Goal: Task Accomplishment & Management: Use online tool/utility

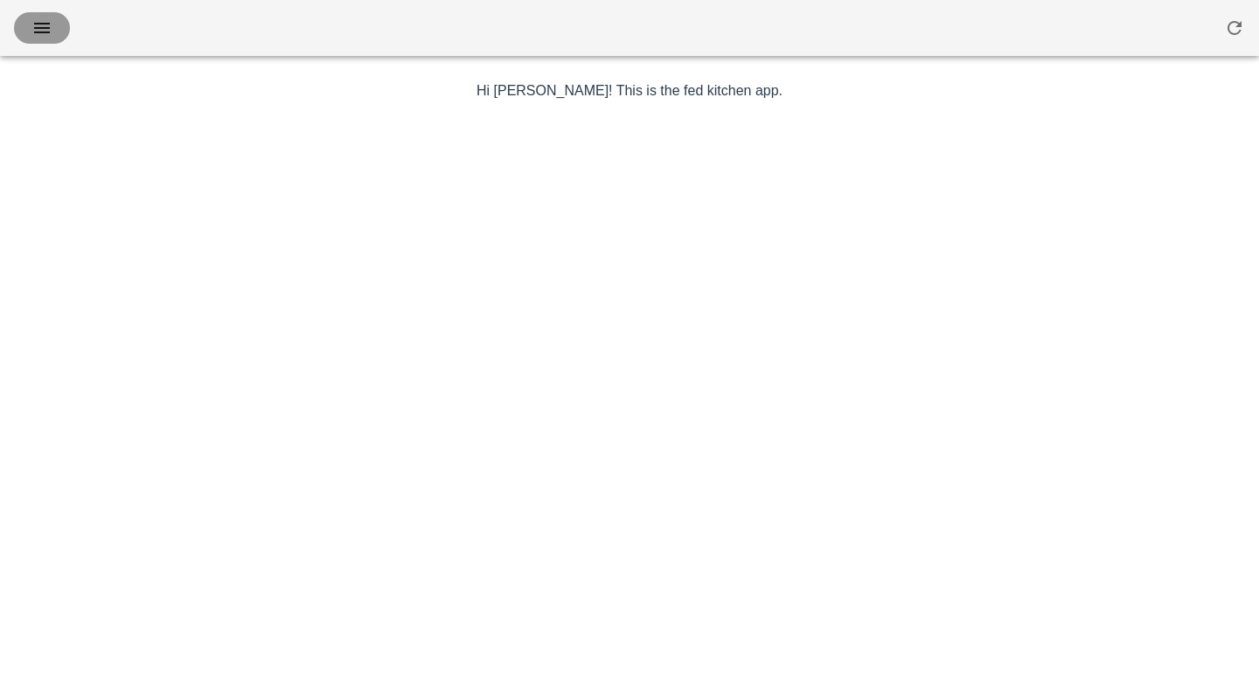
click at [33, 24] on icon "button" at bounding box center [41, 27] width 21 height 21
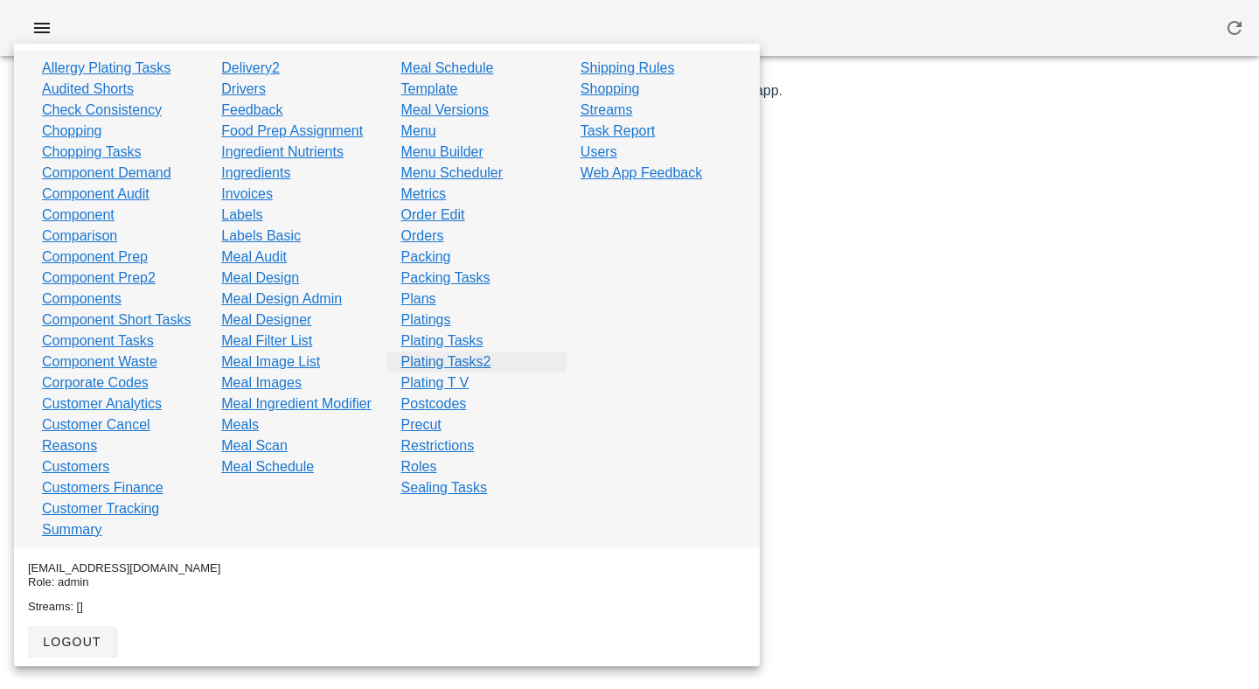
click at [453, 363] on link "Plating Tasks2" at bounding box center [446, 361] width 90 height 21
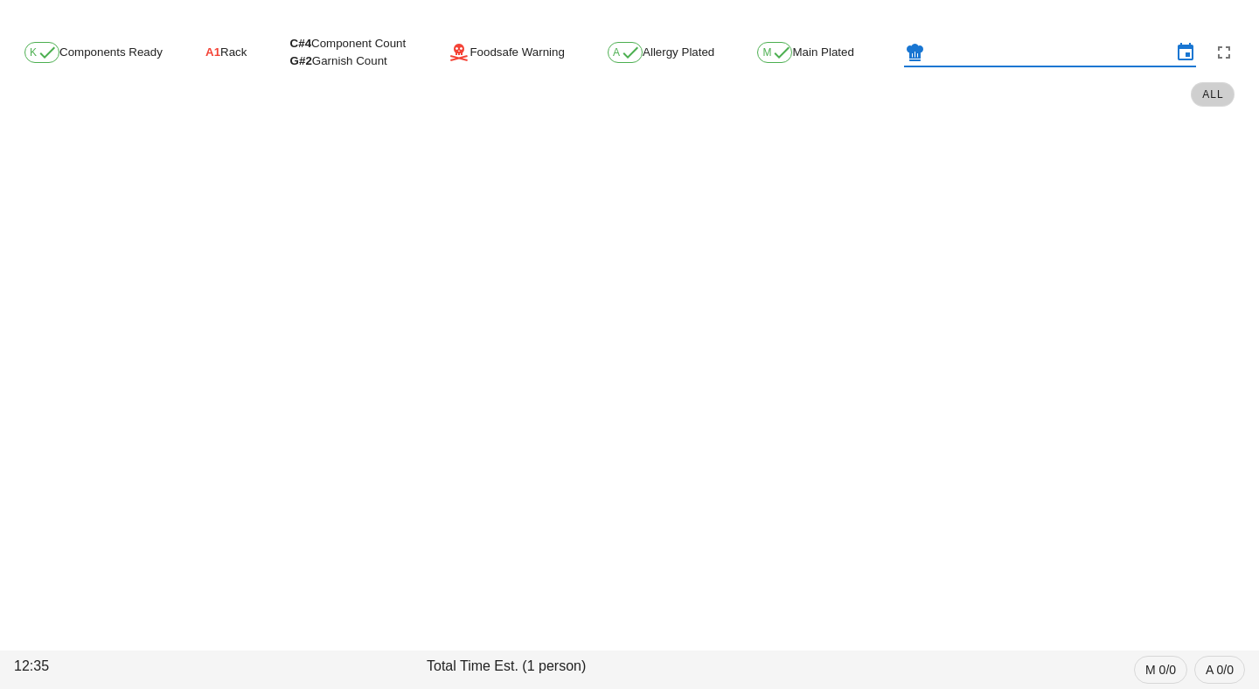
click at [1091, 53] on input "text" at bounding box center [1049, 52] width 243 height 28
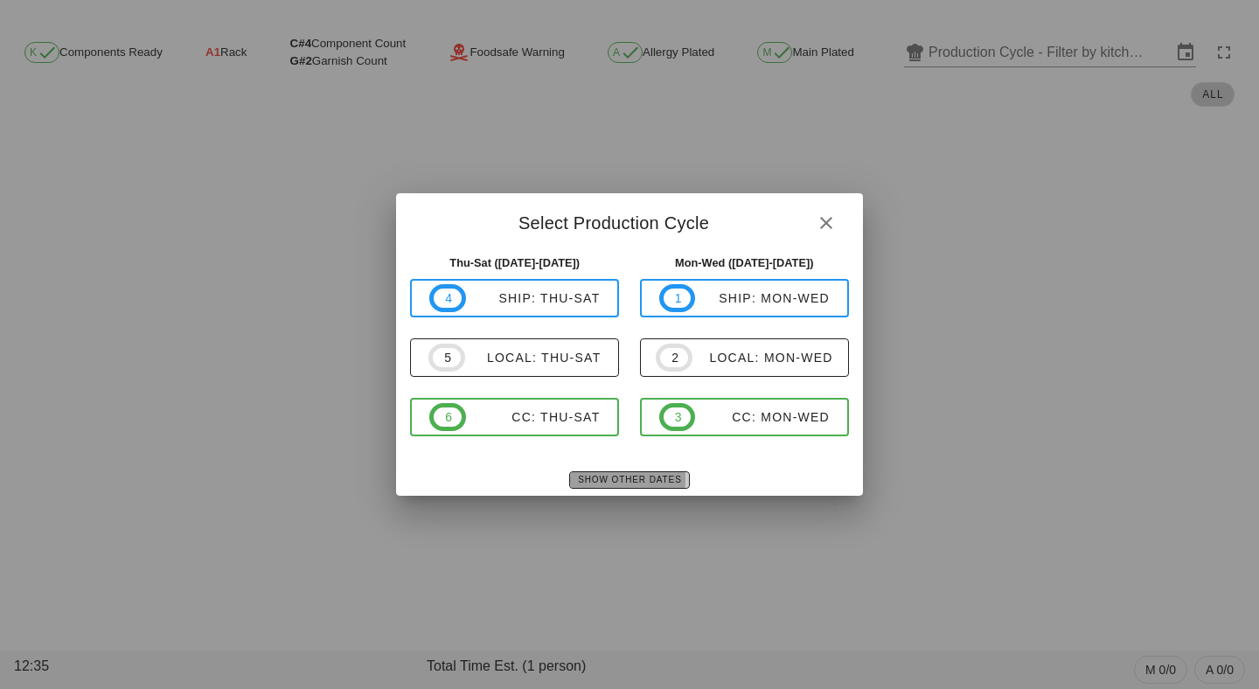
click at [621, 484] on span "Show Other Dates" at bounding box center [629, 480] width 104 height 10
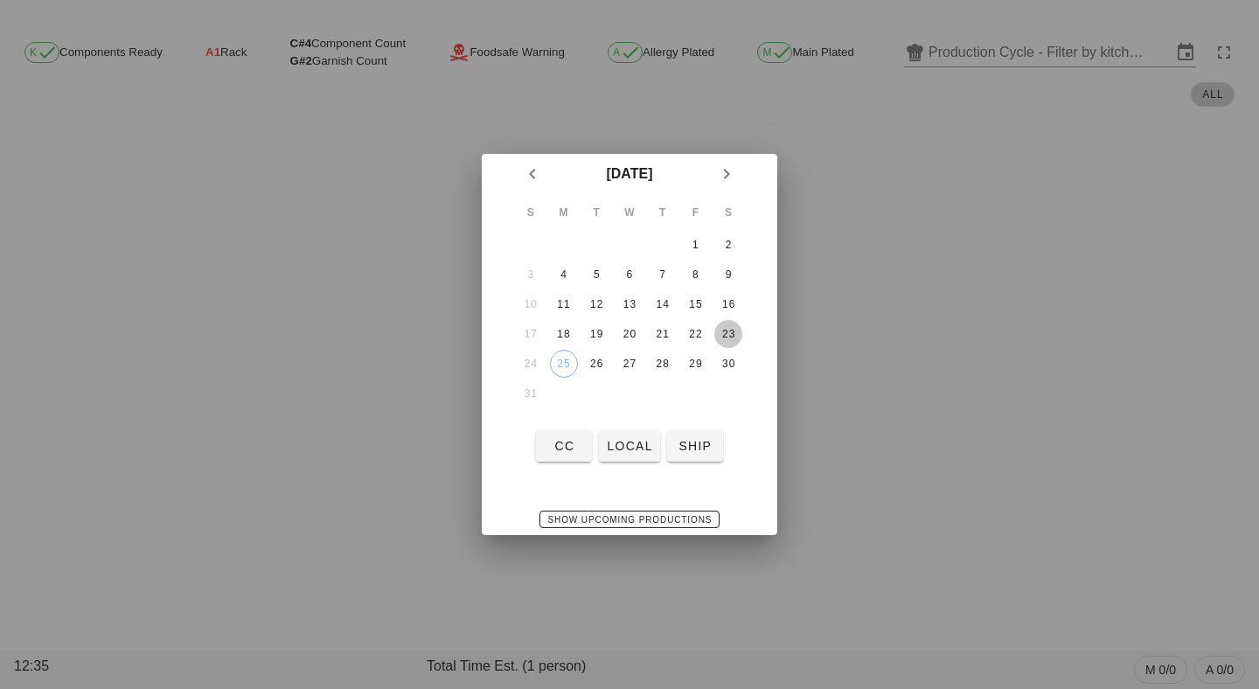
click at [727, 331] on div "23" at bounding box center [728, 334] width 28 height 12
click at [623, 453] on span "local" at bounding box center [629, 446] width 46 height 14
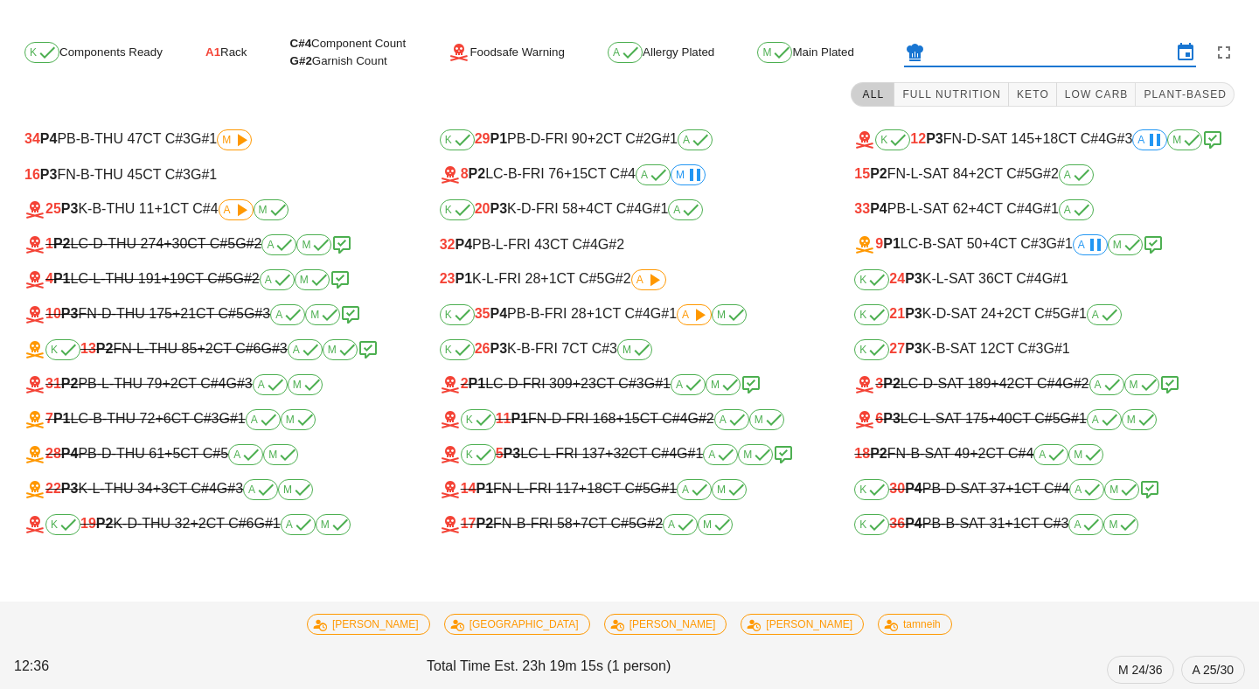
click at [1031, 58] on input "text" at bounding box center [1049, 52] width 243 height 28
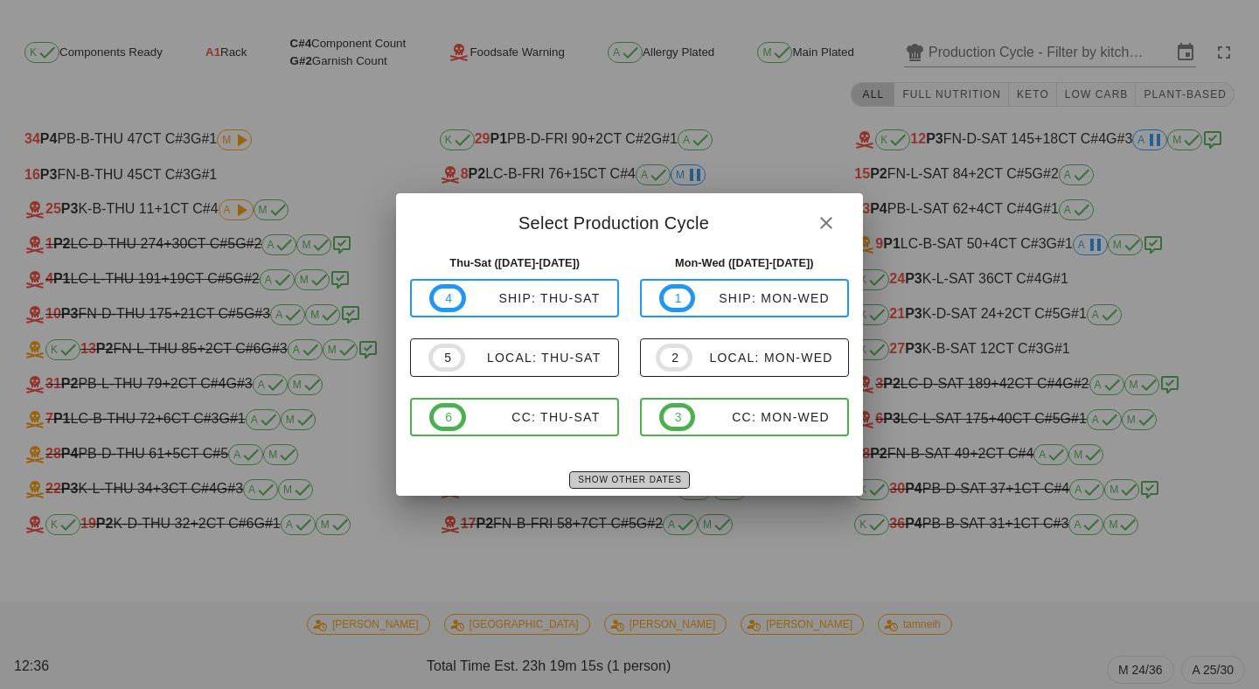
click at [601, 479] on span "Show Other Dates" at bounding box center [629, 480] width 104 height 10
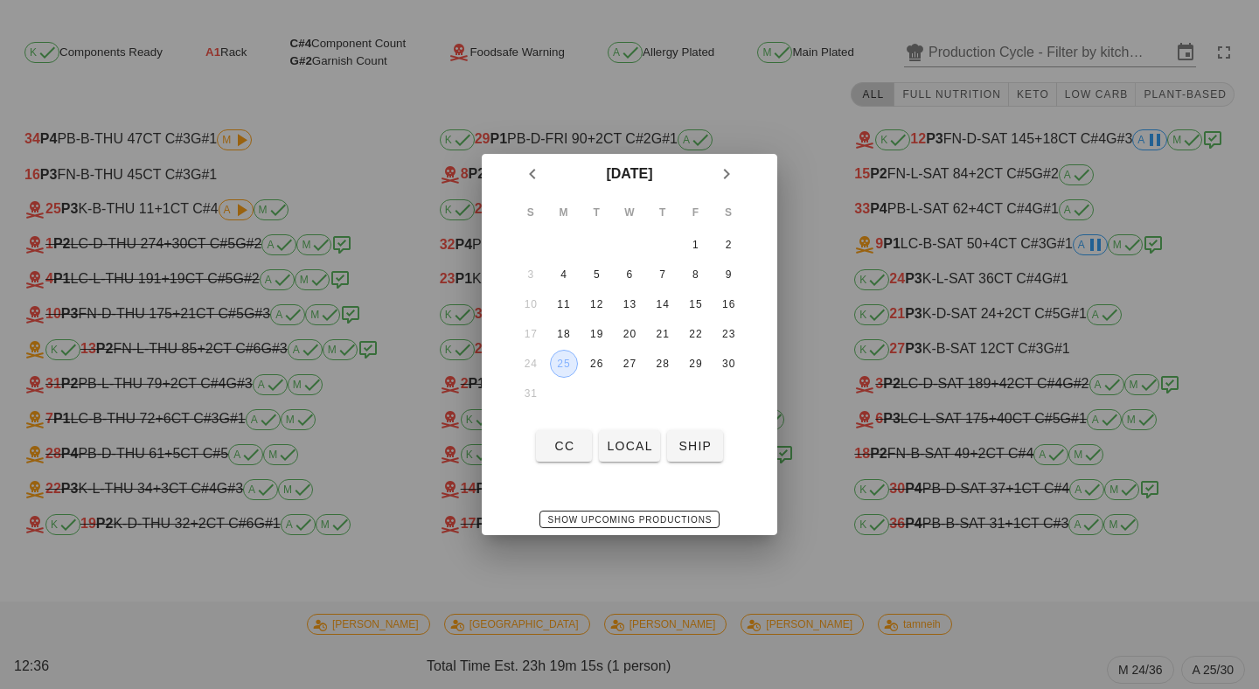
click at [566, 360] on div "25" at bounding box center [564, 363] width 26 height 12
click at [626, 445] on span "local" at bounding box center [629, 446] width 46 height 14
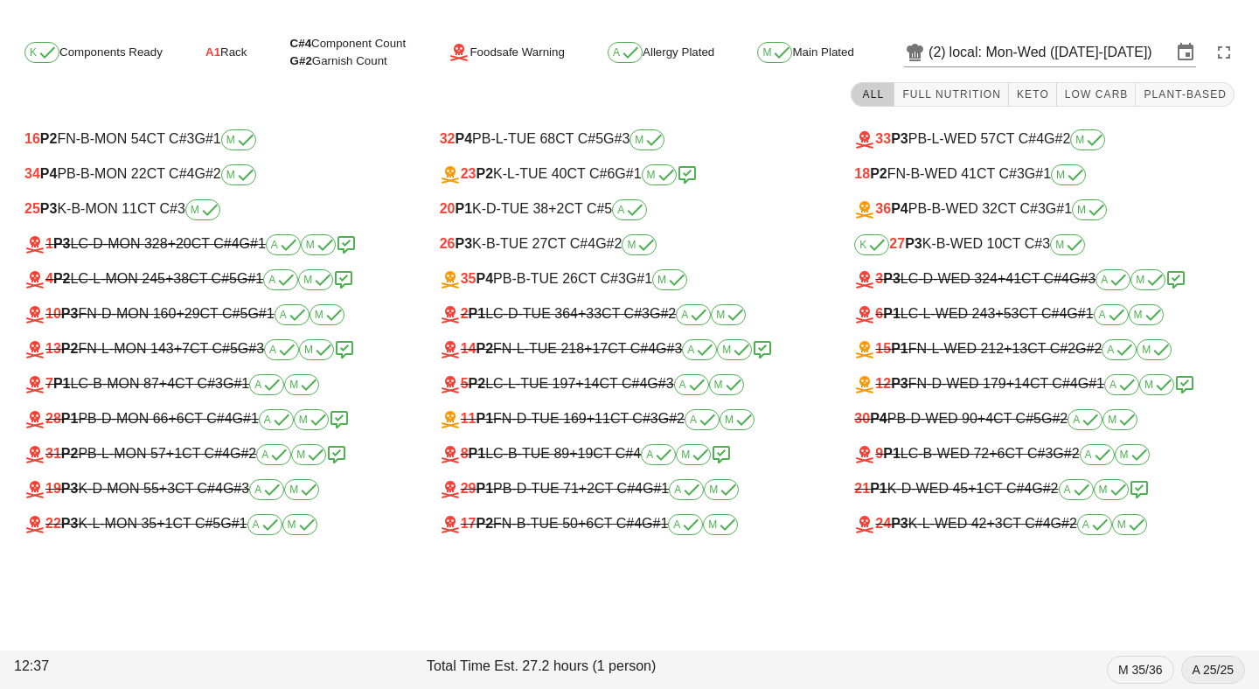
click at [1209, 670] on span "A 25/25" at bounding box center [1213, 669] width 42 height 26
click at [1228, 46] on icon "button" at bounding box center [1223, 52] width 21 height 21
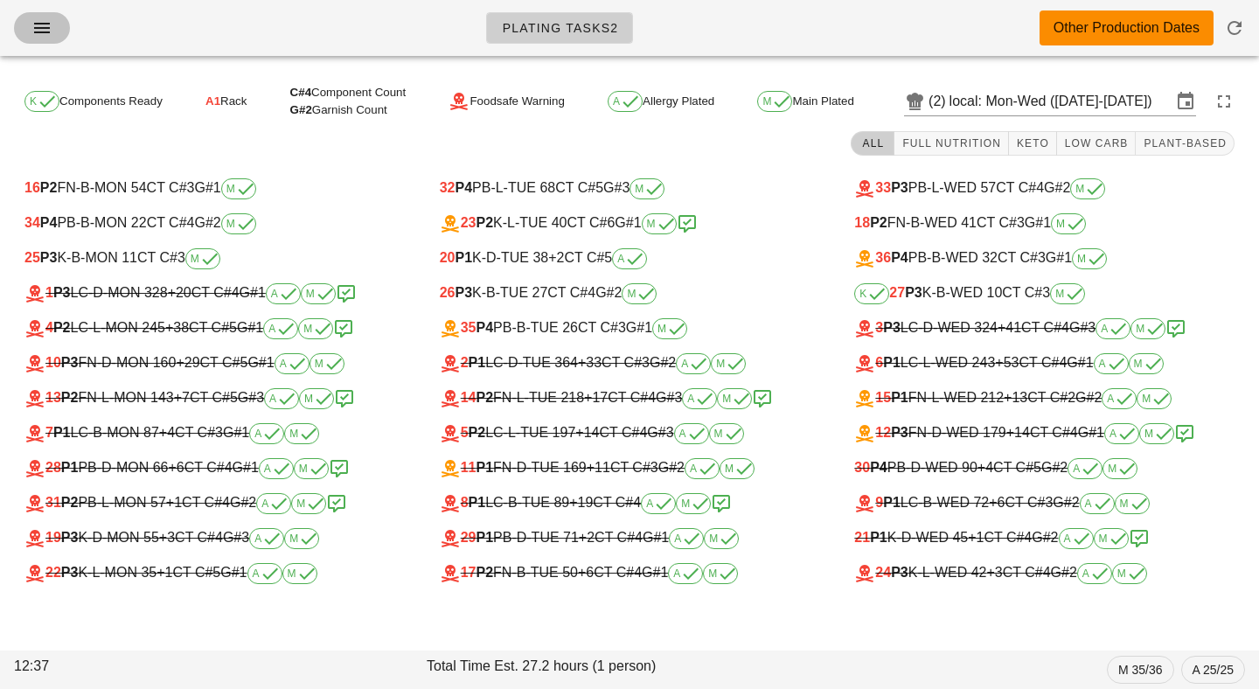
click at [50, 25] on icon "button" at bounding box center [41, 27] width 21 height 21
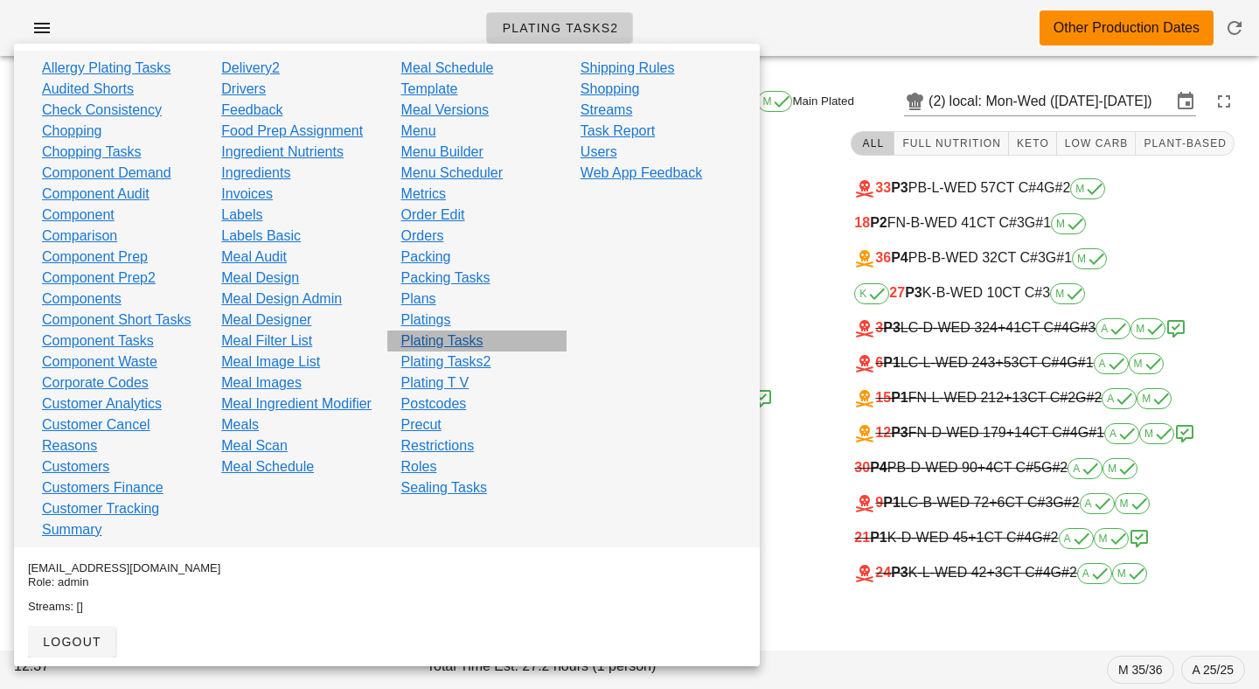
click at [433, 330] on link "Plating Tasks" at bounding box center [442, 340] width 82 height 21
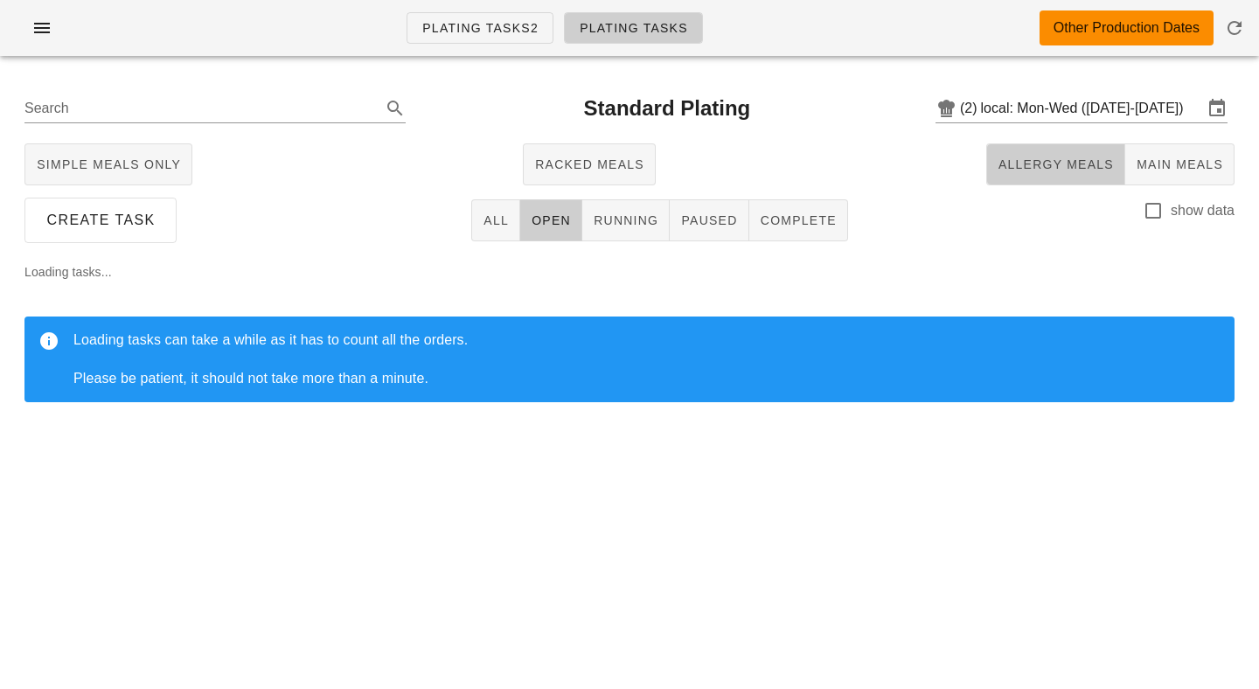
click at [1070, 159] on span "Allergy Meals" at bounding box center [1055, 164] width 116 height 14
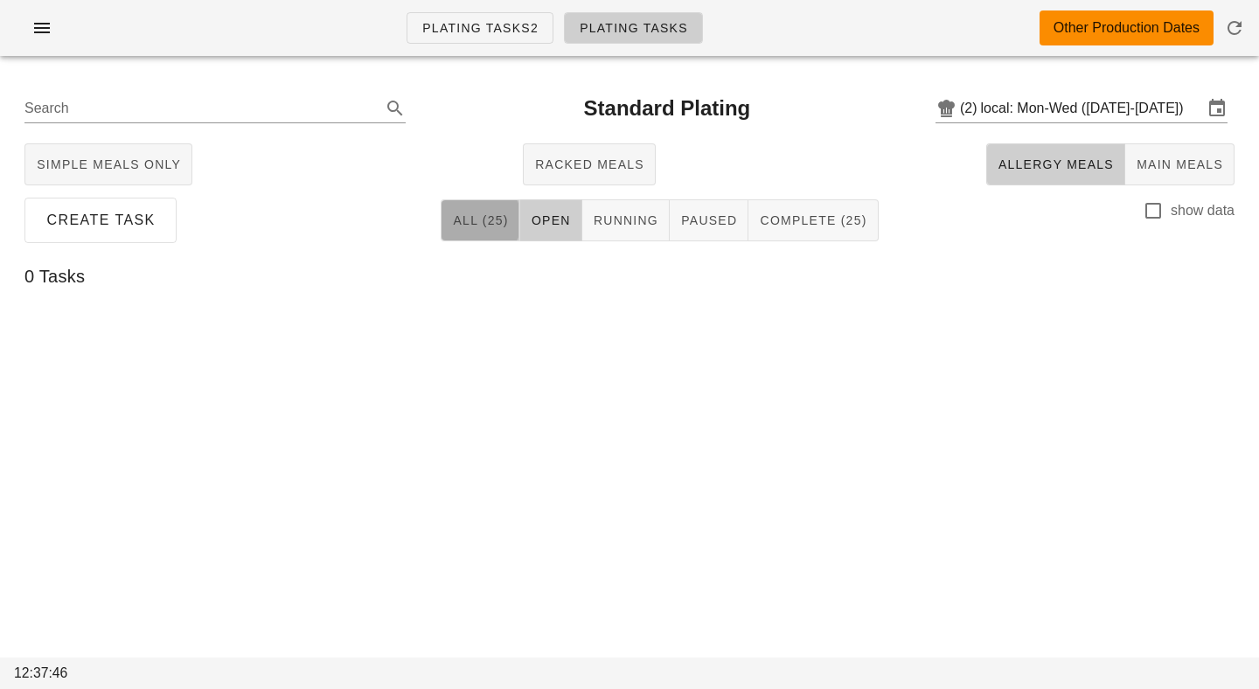
click at [492, 225] on span "All (25)" at bounding box center [480, 220] width 56 height 14
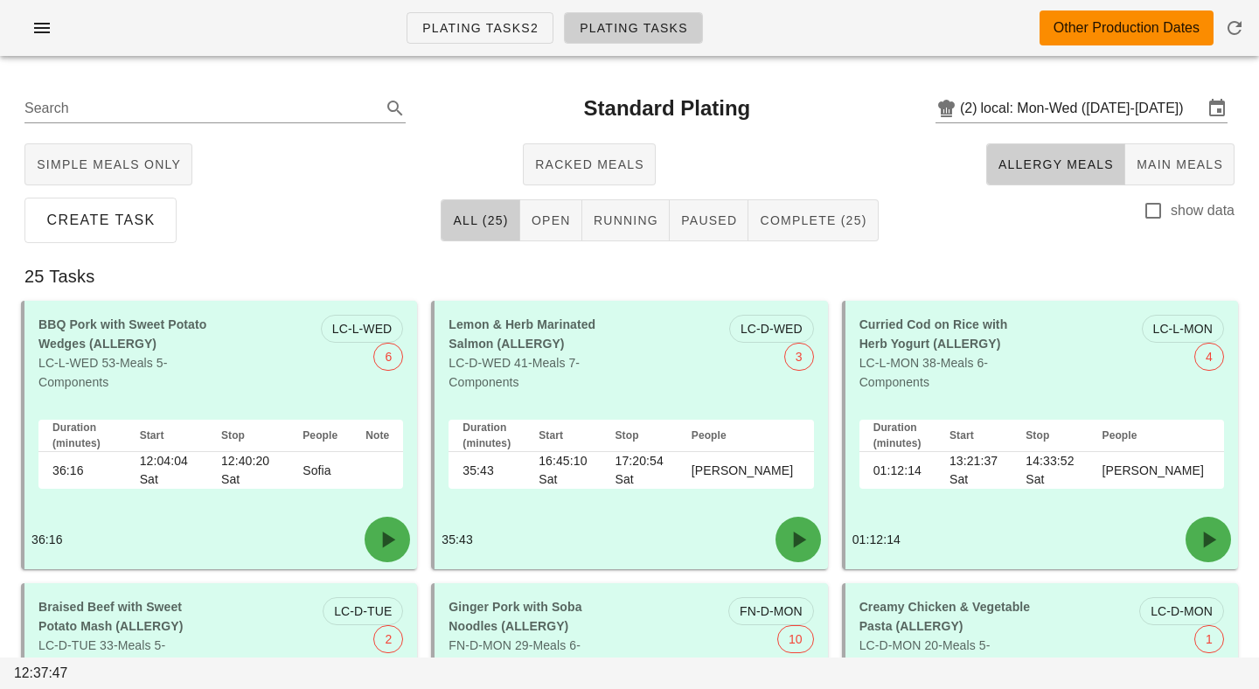
click at [1207, 226] on div "show data" at bounding box center [1188, 220] width 92 height 40
click at [1207, 196] on div "Create Task All (25) Open Running Paused Complete (25) show data" at bounding box center [629, 220] width 1238 height 56
click at [1166, 208] on div at bounding box center [1153, 211] width 30 height 30
checkbox input "true"
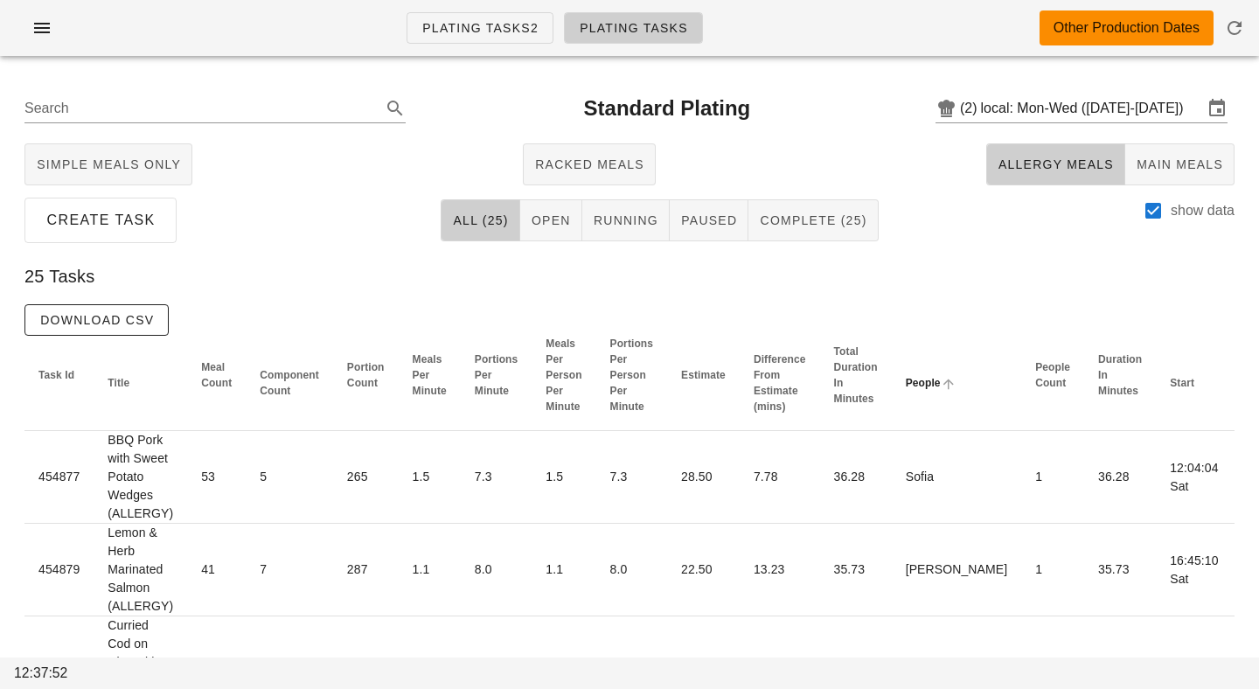
click at [909, 380] on span "People" at bounding box center [923, 383] width 35 height 12
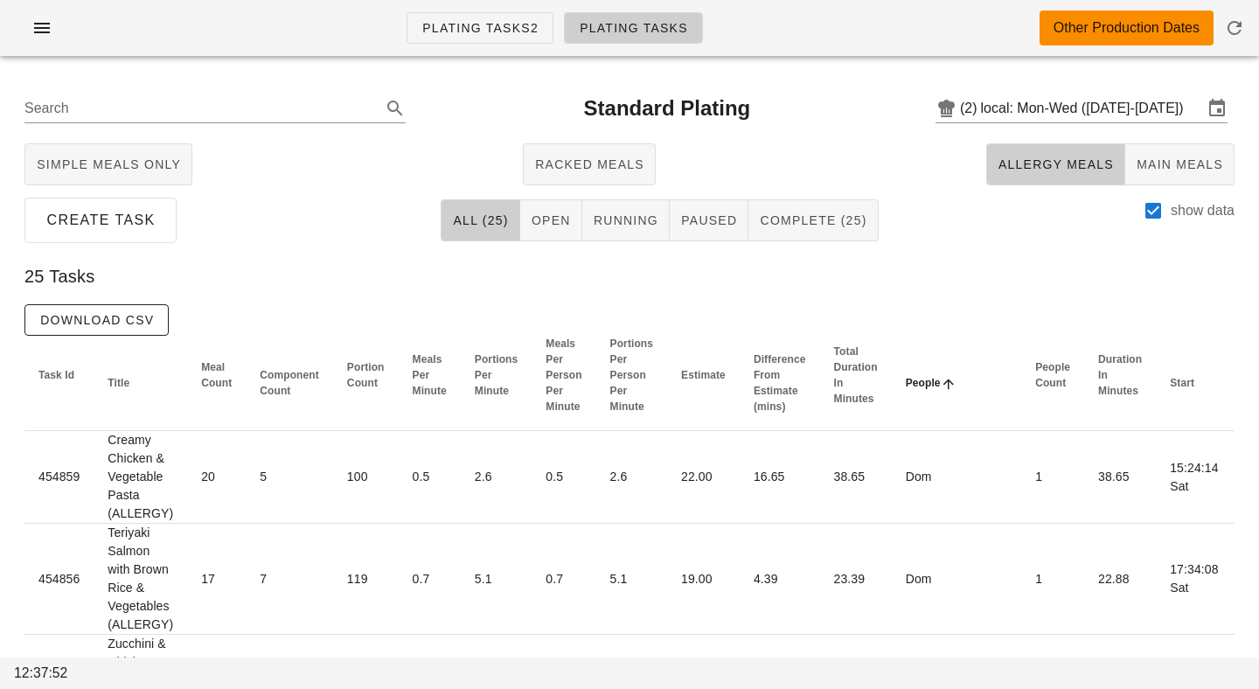
click at [913, 377] on span "People" at bounding box center [923, 383] width 35 height 12
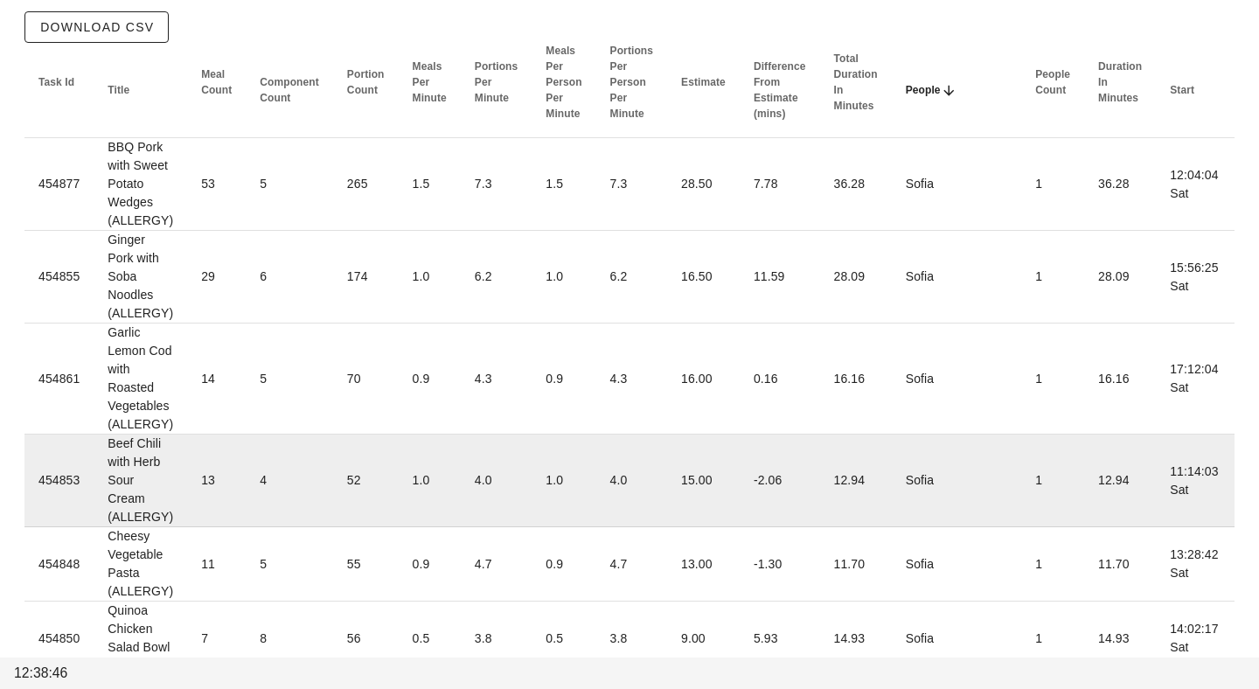
scroll to position [298, 0]
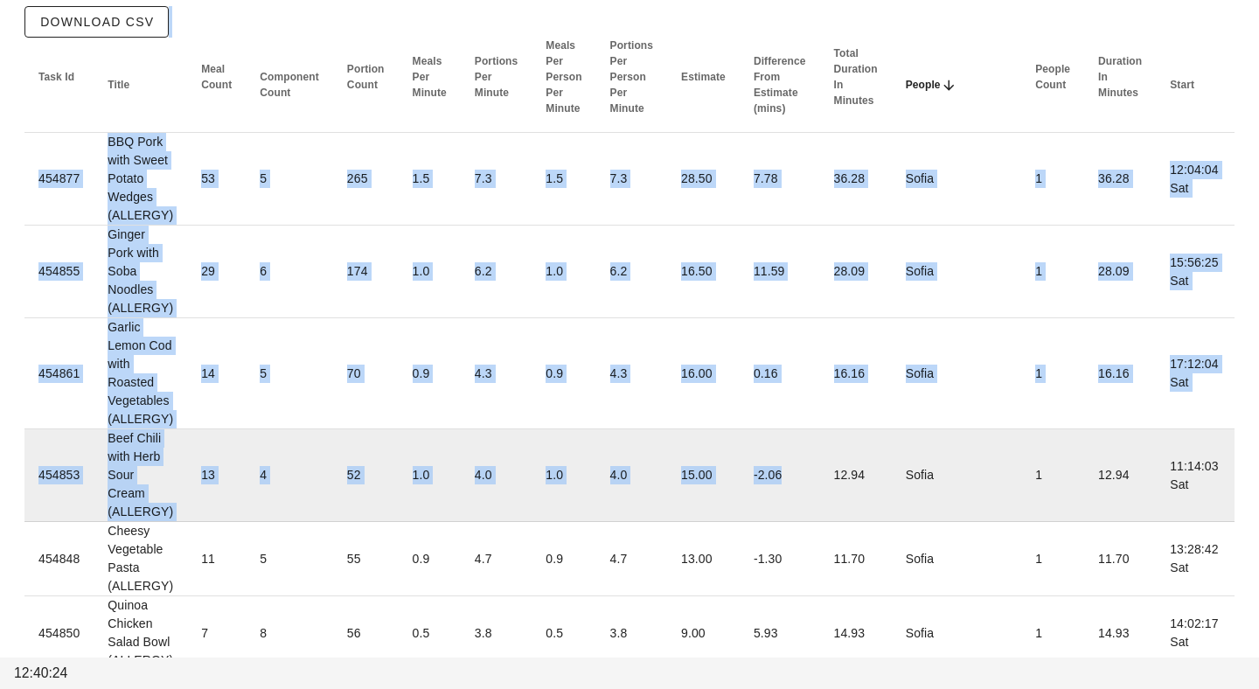
drag, startPoint x: 774, startPoint y: 17, endPoint x: 737, endPoint y: 510, distance: 494.3
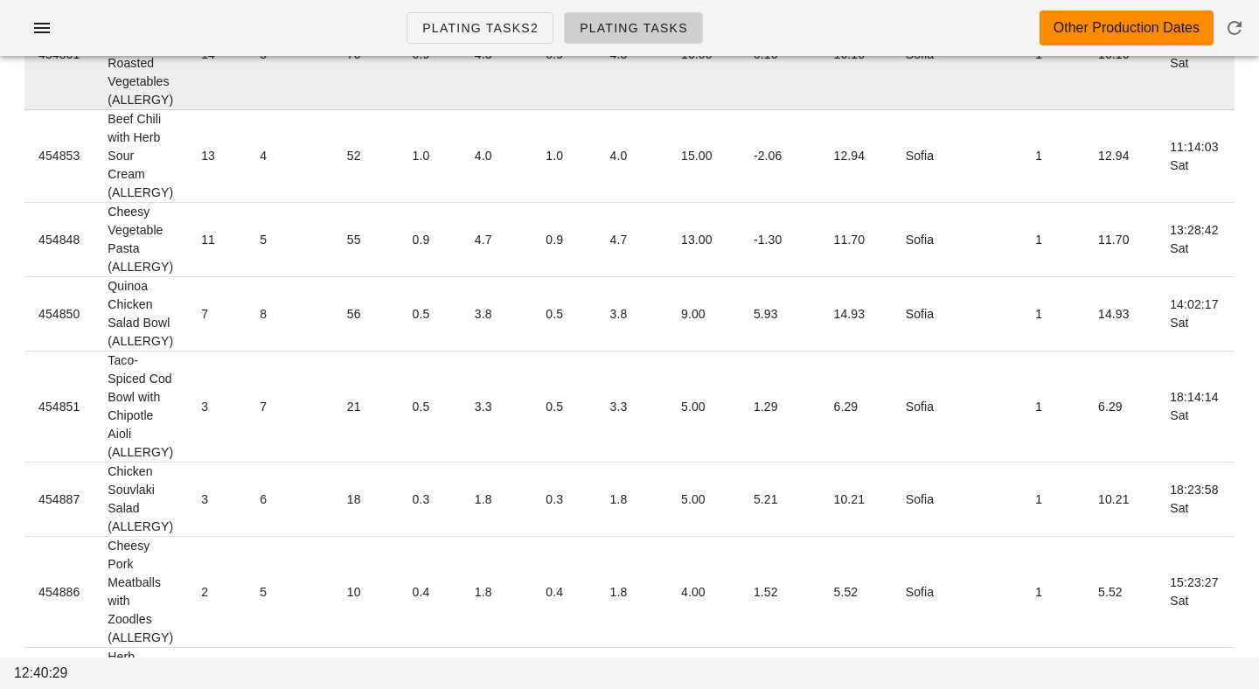
scroll to position [0, 0]
